Goal: Task Accomplishment & Management: Complete application form

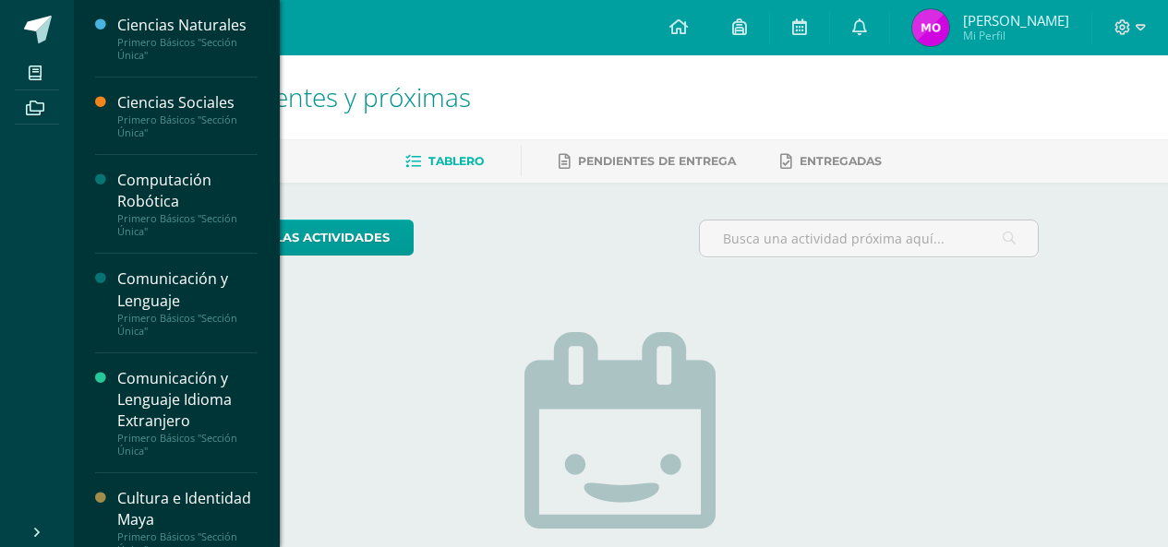
click at [188, 174] on div "Computación Robótica" at bounding box center [187, 191] width 140 height 42
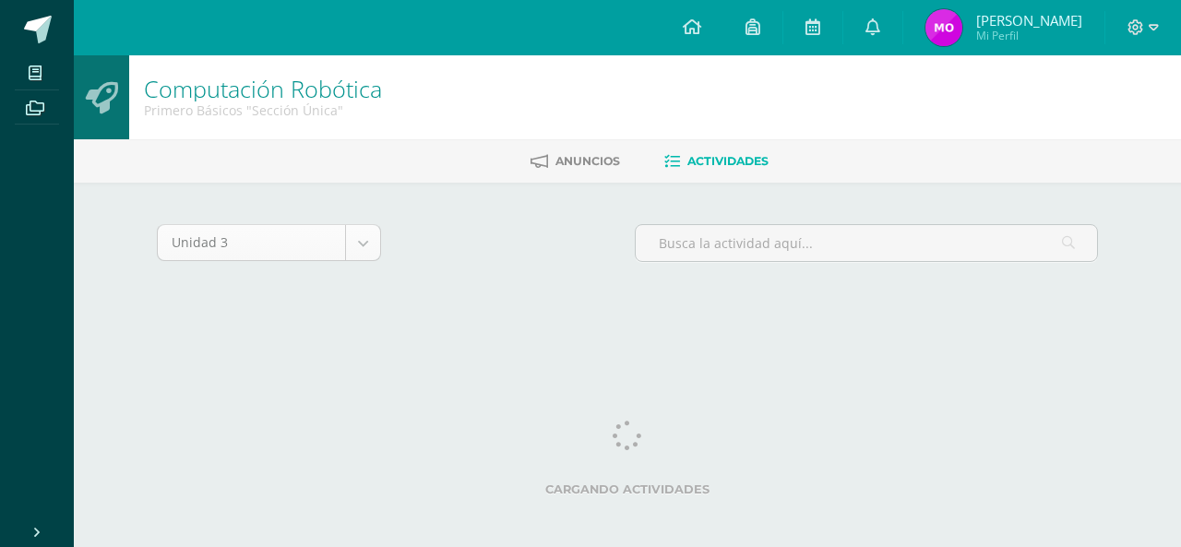
click at [283, 230] on body "Mis cursos Archivos Cerrar panel Ciencias Naturales Primero Básicos "Sección Ún…" at bounding box center [590, 174] width 1181 height 349
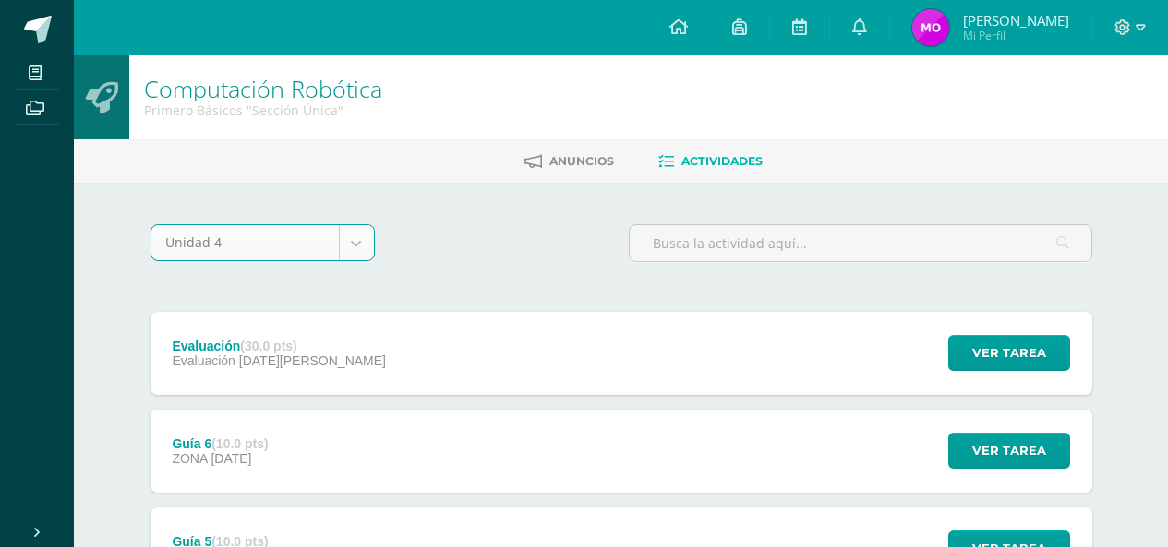
select select "Unidad 4"
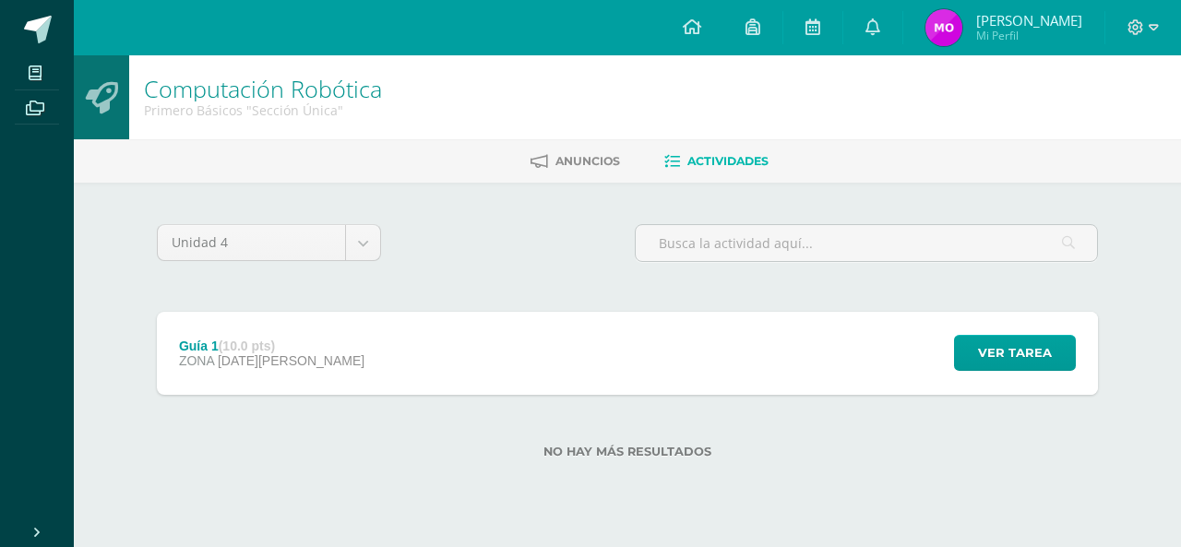
click at [954, 356] on div "Ver tarea" at bounding box center [1013, 353] width 172 height 83
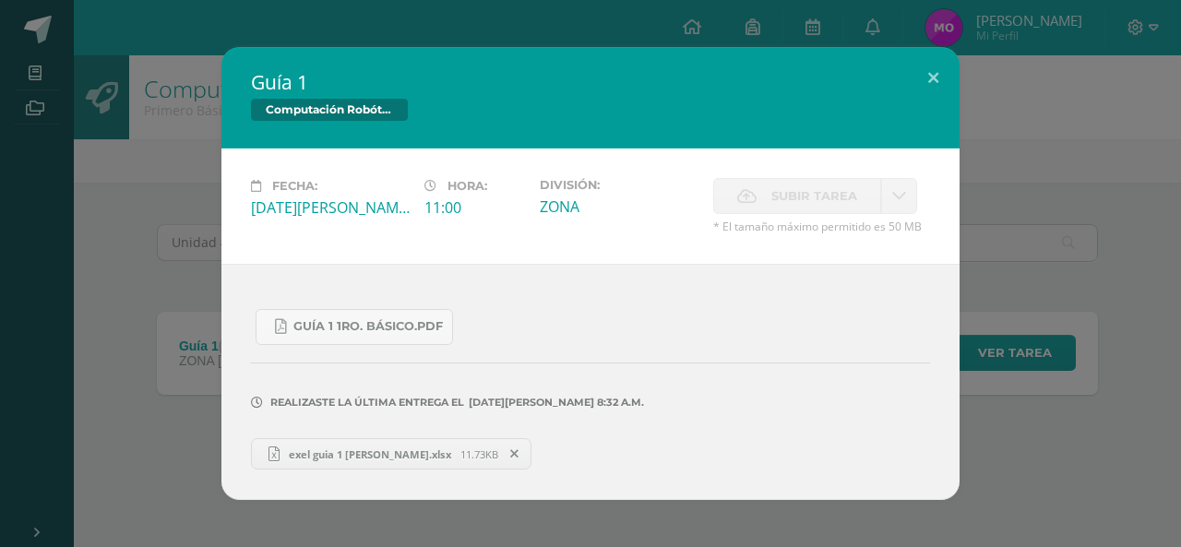
click at [344, 466] on link "exel guia 1 [PERSON_NAME].xlsx 11.73KB" at bounding box center [391, 453] width 281 height 31
click at [305, 452] on span "exel guia 1 [PERSON_NAME].xlsx" at bounding box center [370, 455] width 181 height 14
click at [510, 456] on icon at bounding box center [514, 454] width 8 height 13
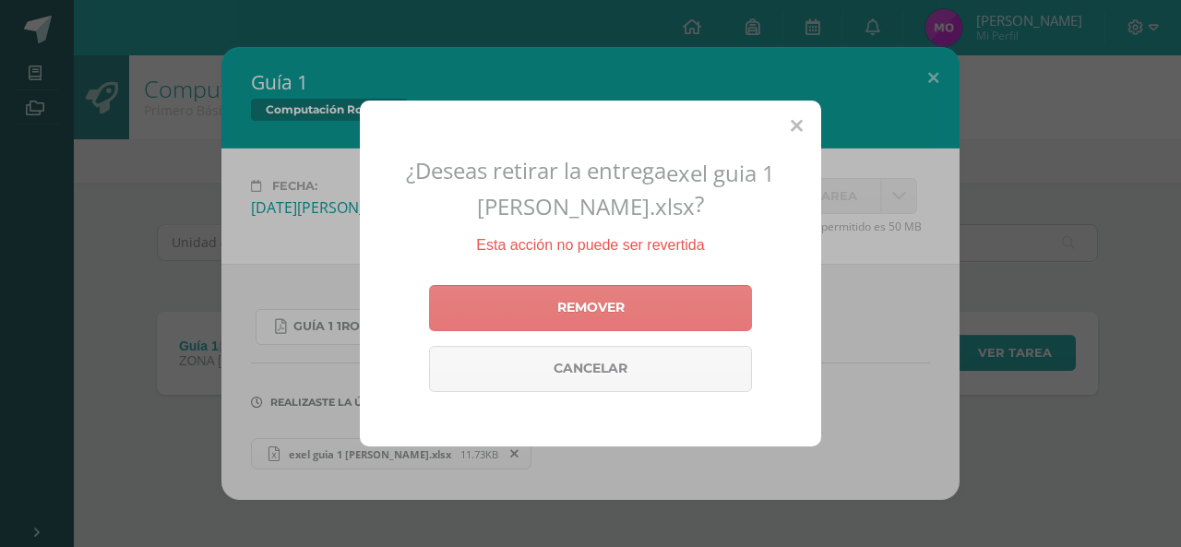
click at [514, 316] on link "Remover" at bounding box center [590, 308] width 323 height 46
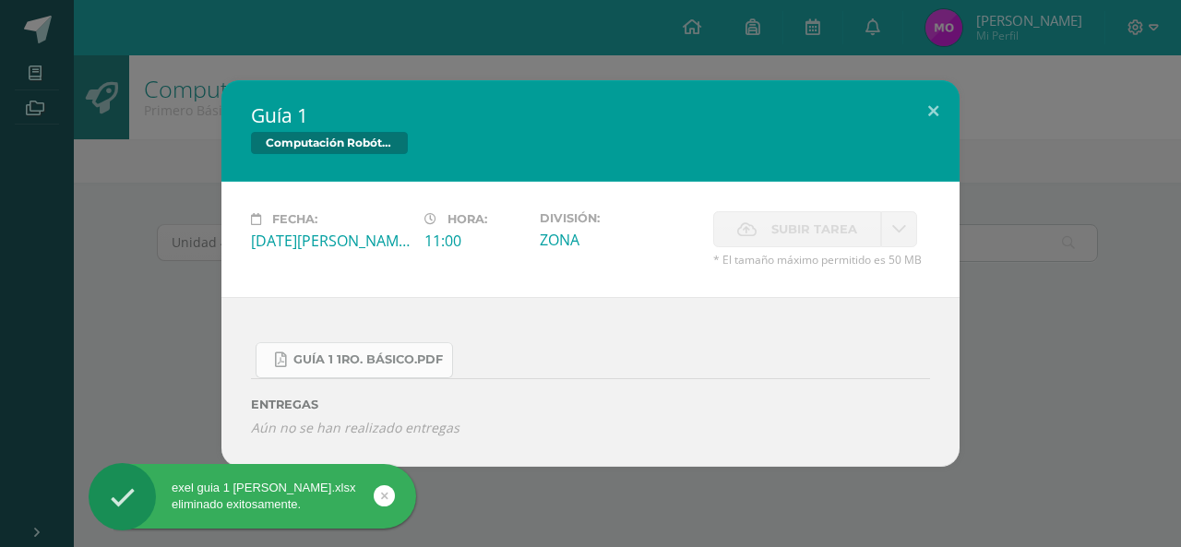
click at [411, 358] on span "Guía 1 1ro. Básico.pdf" at bounding box center [369, 360] width 150 height 15
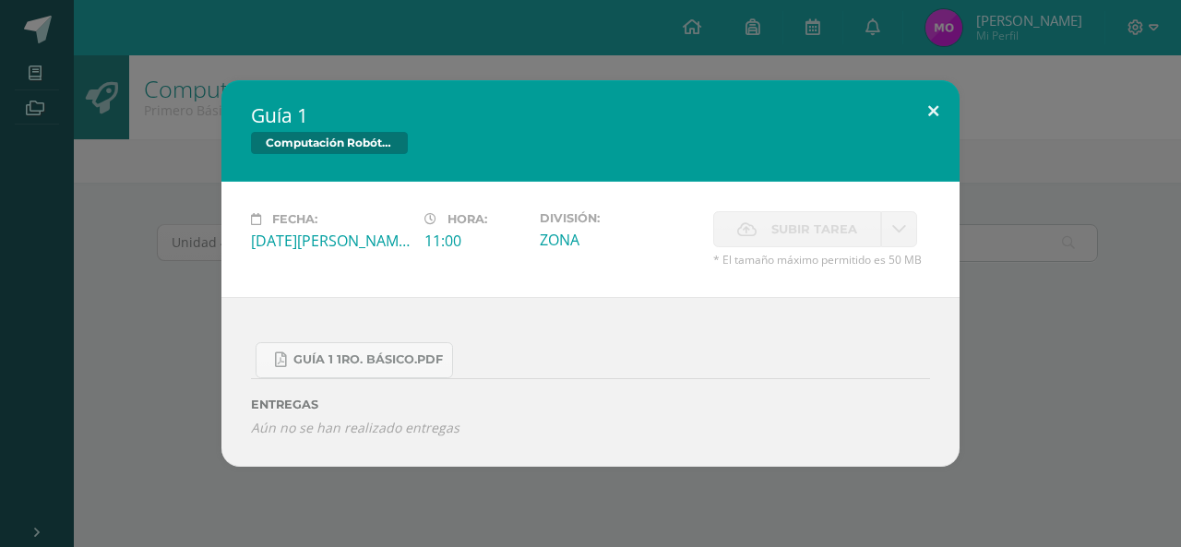
click at [941, 103] on button at bounding box center [933, 111] width 53 height 63
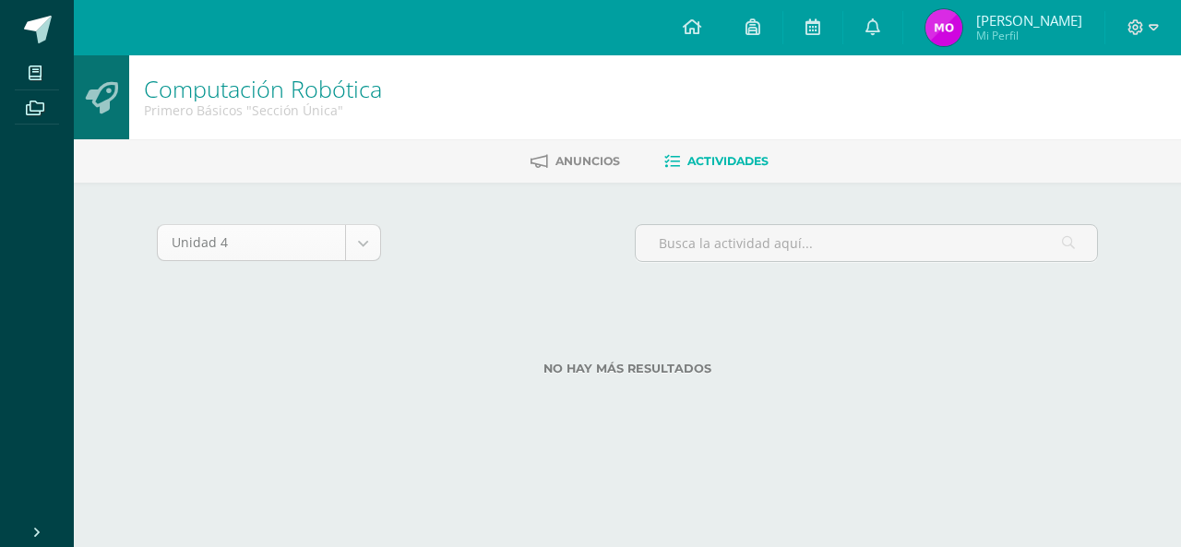
click at [377, 239] on body "exel guia 1 [PERSON_NAME].xlsx eliminado exitosamente. Mis cursos Archivos Cerr…" at bounding box center [590, 217] width 1181 height 435
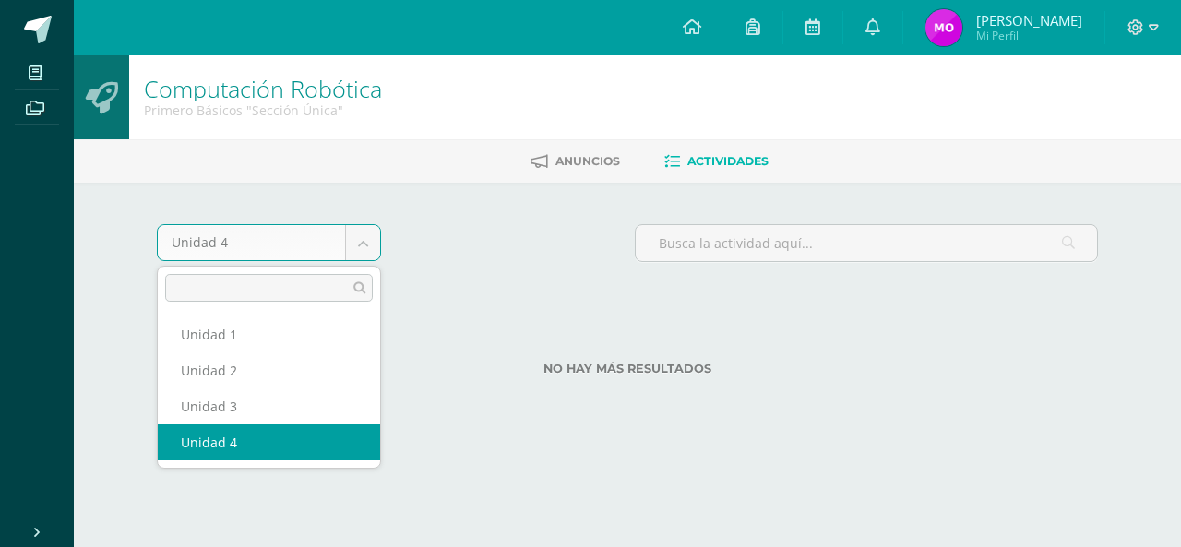
click at [356, 246] on body "exel guia 1 [PERSON_NAME].xlsx eliminado exitosamente. Mis cursos Archivos Cerr…" at bounding box center [590, 217] width 1181 height 435
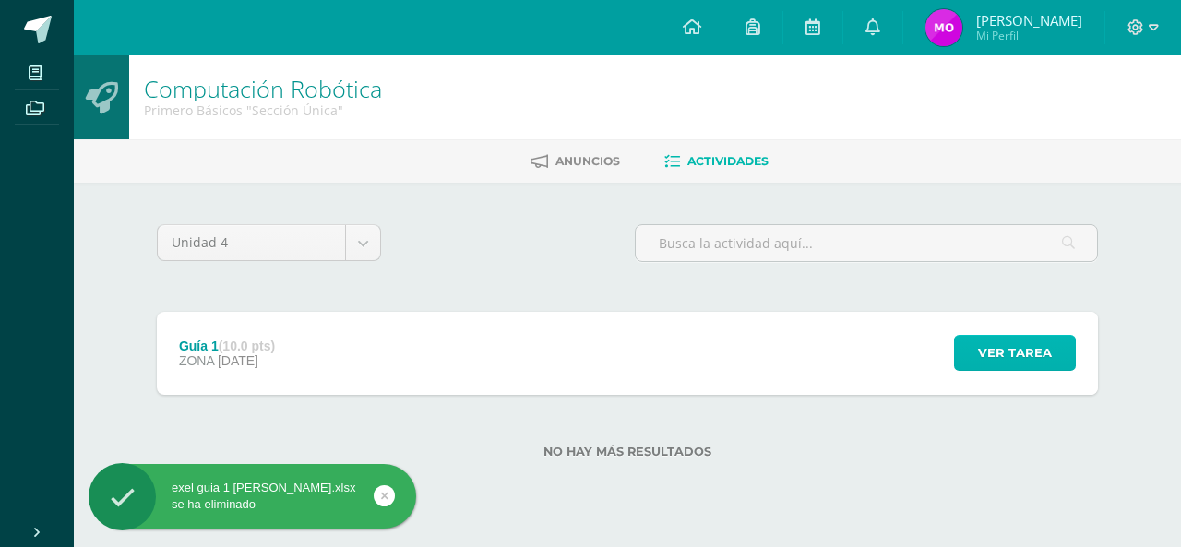
click at [1009, 353] on span "Ver tarea" at bounding box center [1015, 353] width 74 height 34
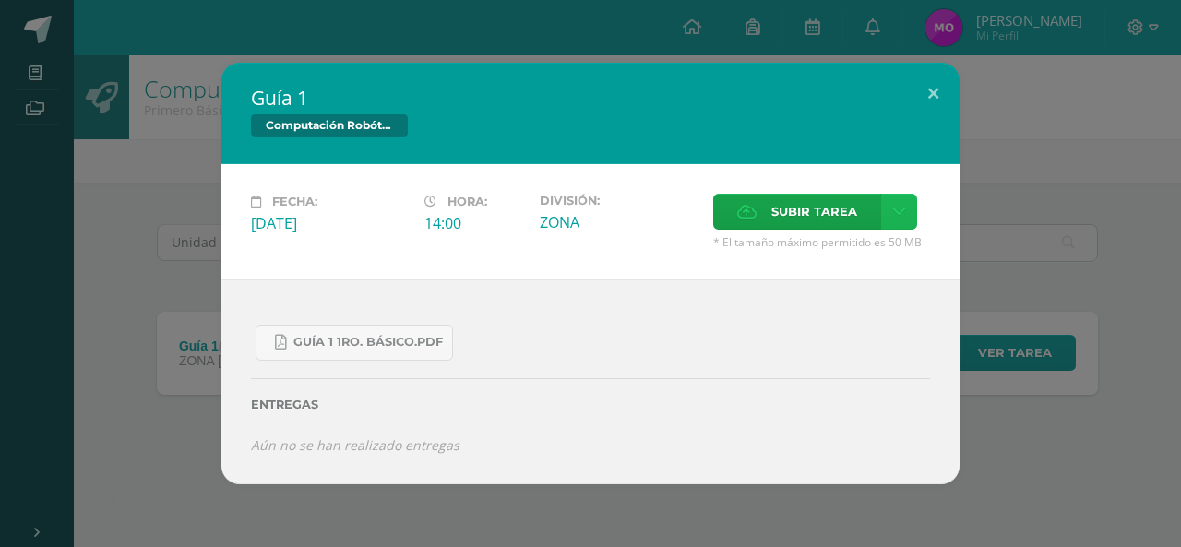
click at [901, 208] on icon at bounding box center [900, 212] width 14 height 16
click at [848, 207] on span "Subir tarea" at bounding box center [815, 212] width 86 height 34
click at [0, 0] on input "Subir tarea" at bounding box center [0, 0] width 0 height 0
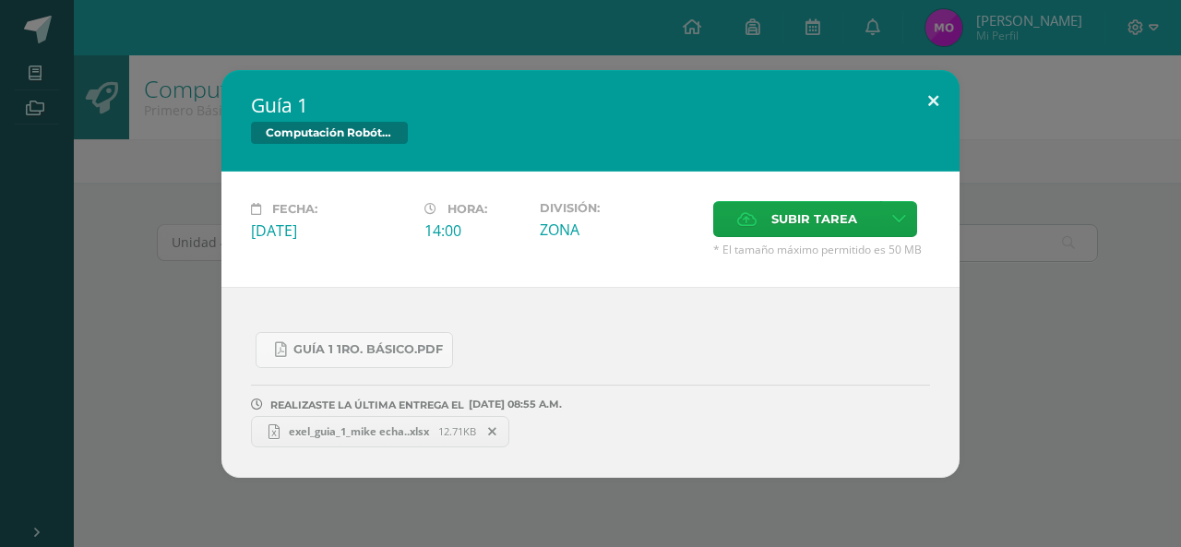
click at [929, 101] on button at bounding box center [933, 101] width 53 height 63
